Goal: Check status: Check status

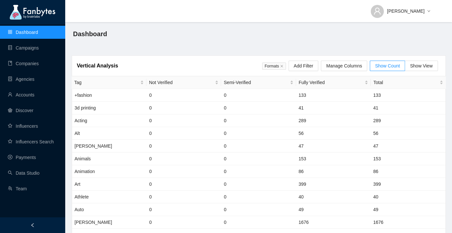
click at [16, 150] on ul "Dashboard Campaigns Companies Agencies Accounts Discover Influencers Influencer…" at bounding box center [32, 110] width 65 height 172
click at [16, 155] on link "Payments" at bounding box center [22, 157] width 28 height 5
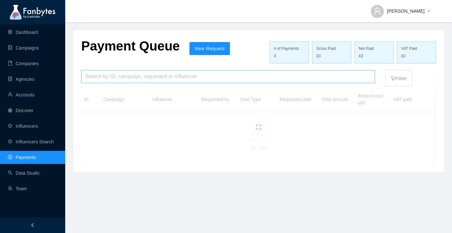
click at [172, 70] on div "Search by ID, campaign, requested or influencer" at bounding box center [228, 76] width 294 height 13
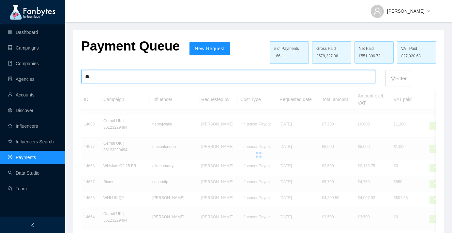
type input "*"
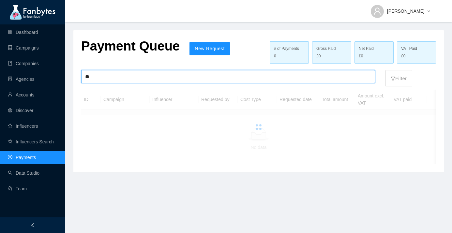
type input "*"
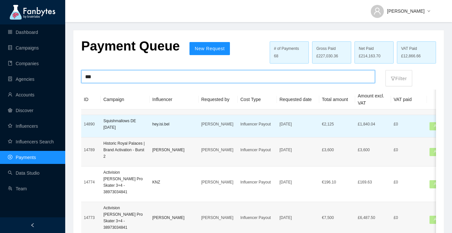
type input "***"
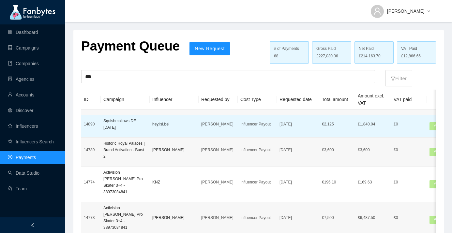
click at [253, 126] on p "Influencer Payout" at bounding box center [257, 124] width 34 height 7
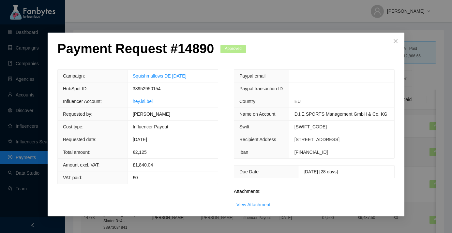
click at [170, 51] on p "Payment Request # 14890" at bounding box center [135, 49] width 157 height 16
drag, startPoint x: 159, startPoint y: 50, endPoint x: 212, endPoint y: 52, distance: 52.9
click at [212, 53] on p "Payment Request # 14890" at bounding box center [135, 49] width 157 height 16
copy p "# 14890"
